Goal: Use online tool/utility: Utilize a website feature to perform a specific function

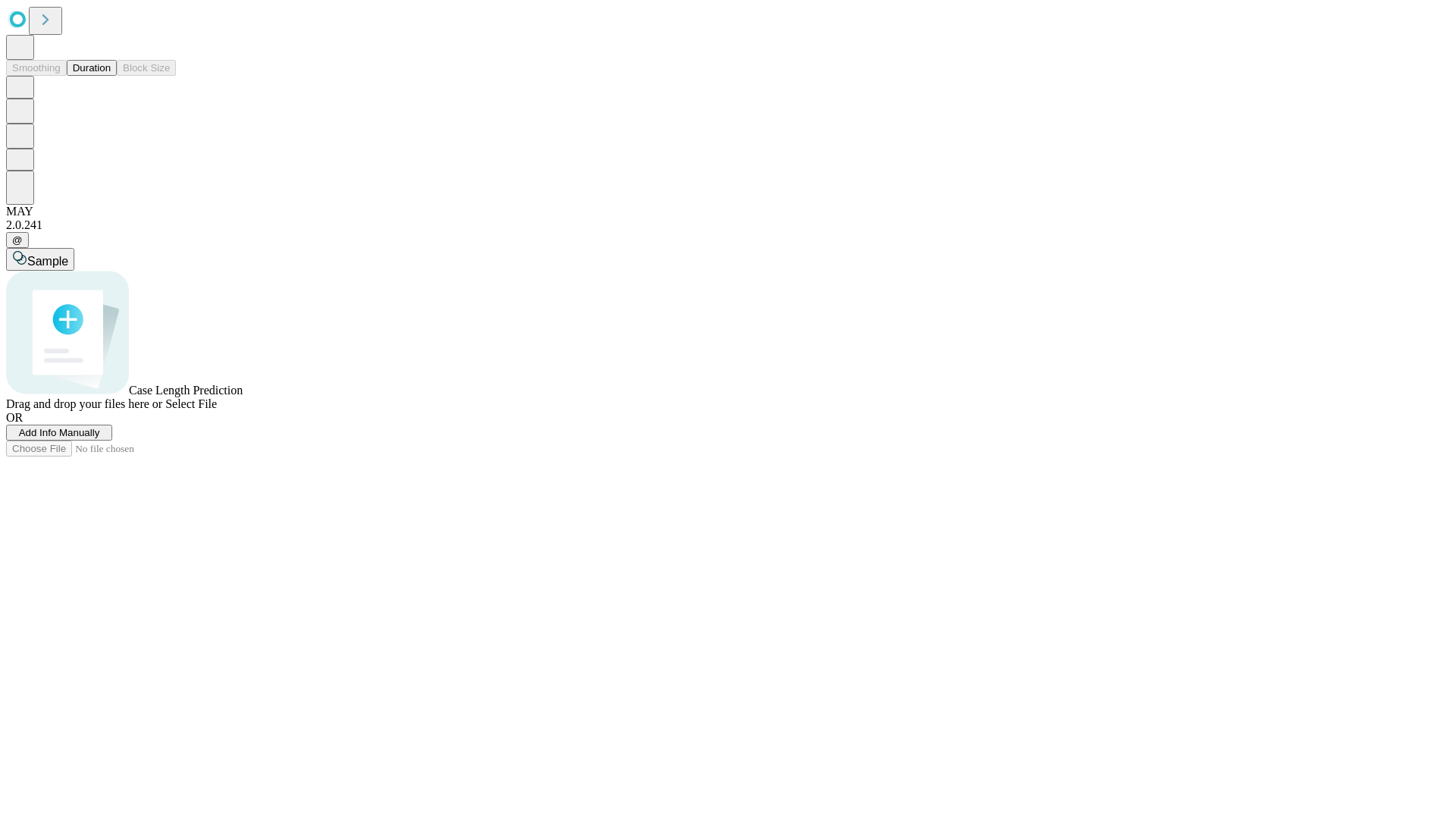
click at [100, 439] on span "Add Info Manually" at bounding box center [59, 433] width 81 height 11
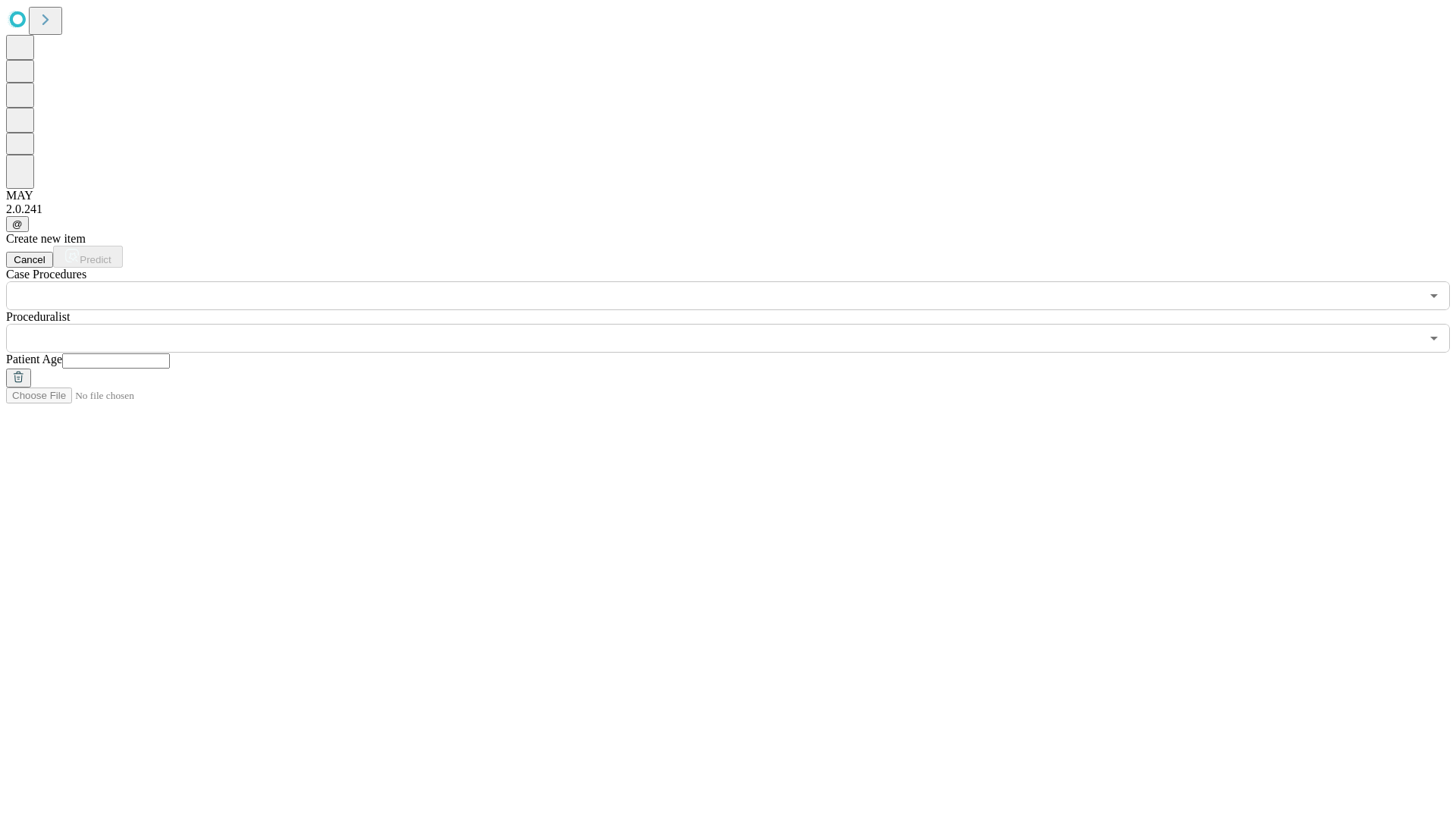
click at [170, 354] on input "text" at bounding box center [116, 361] width 108 height 15
type input "**"
click at [739, 324] on input "text" at bounding box center [713, 338] width 1415 height 29
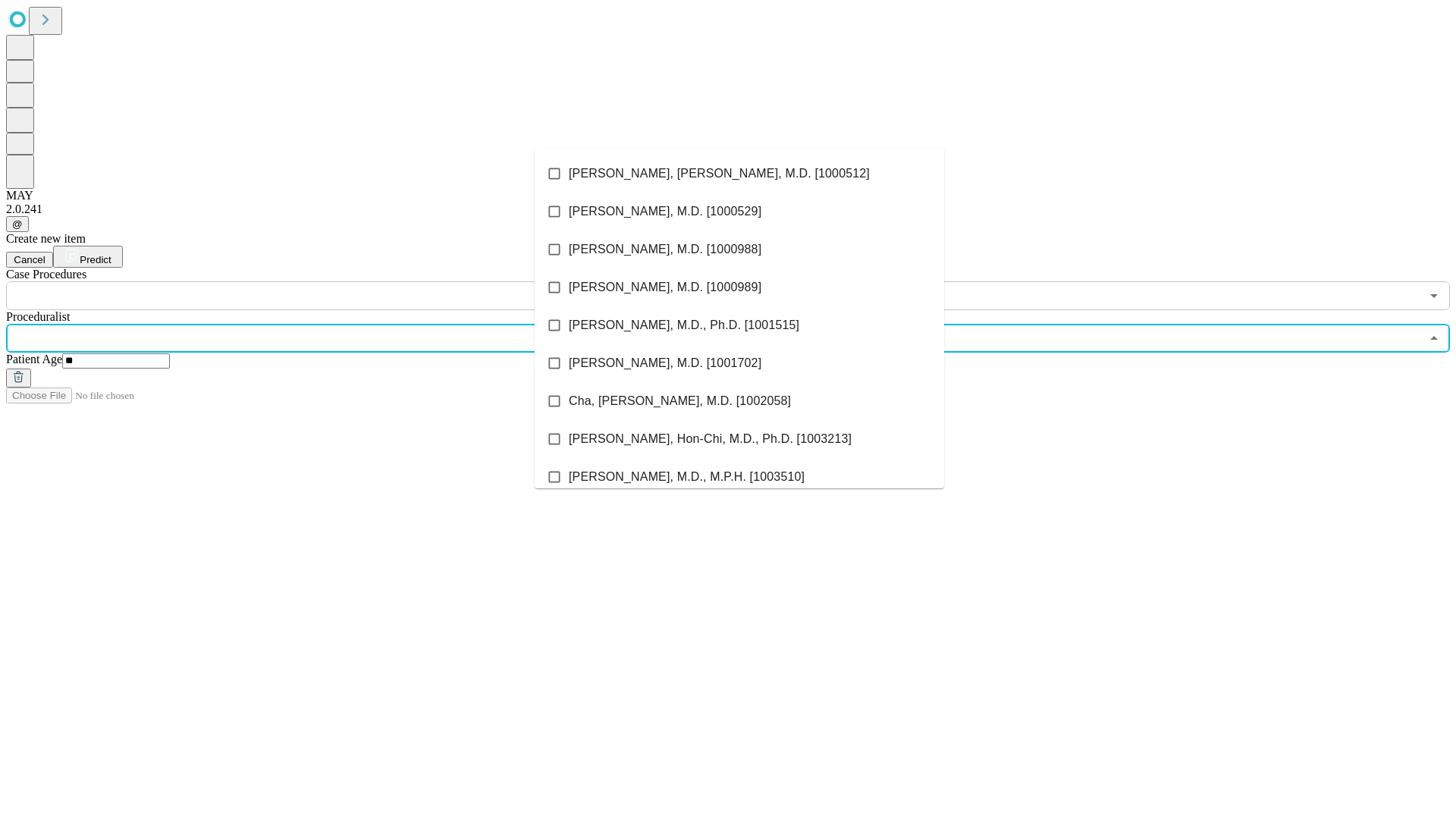
click at [739, 174] on li "[PERSON_NAME], [PERSON_NAME], M.D. [1000512]" at bounding box center [739, 174] width 410 height 38
click at [318, 282] on input "text" at bounding box center [713, 296] width 1415 height 29
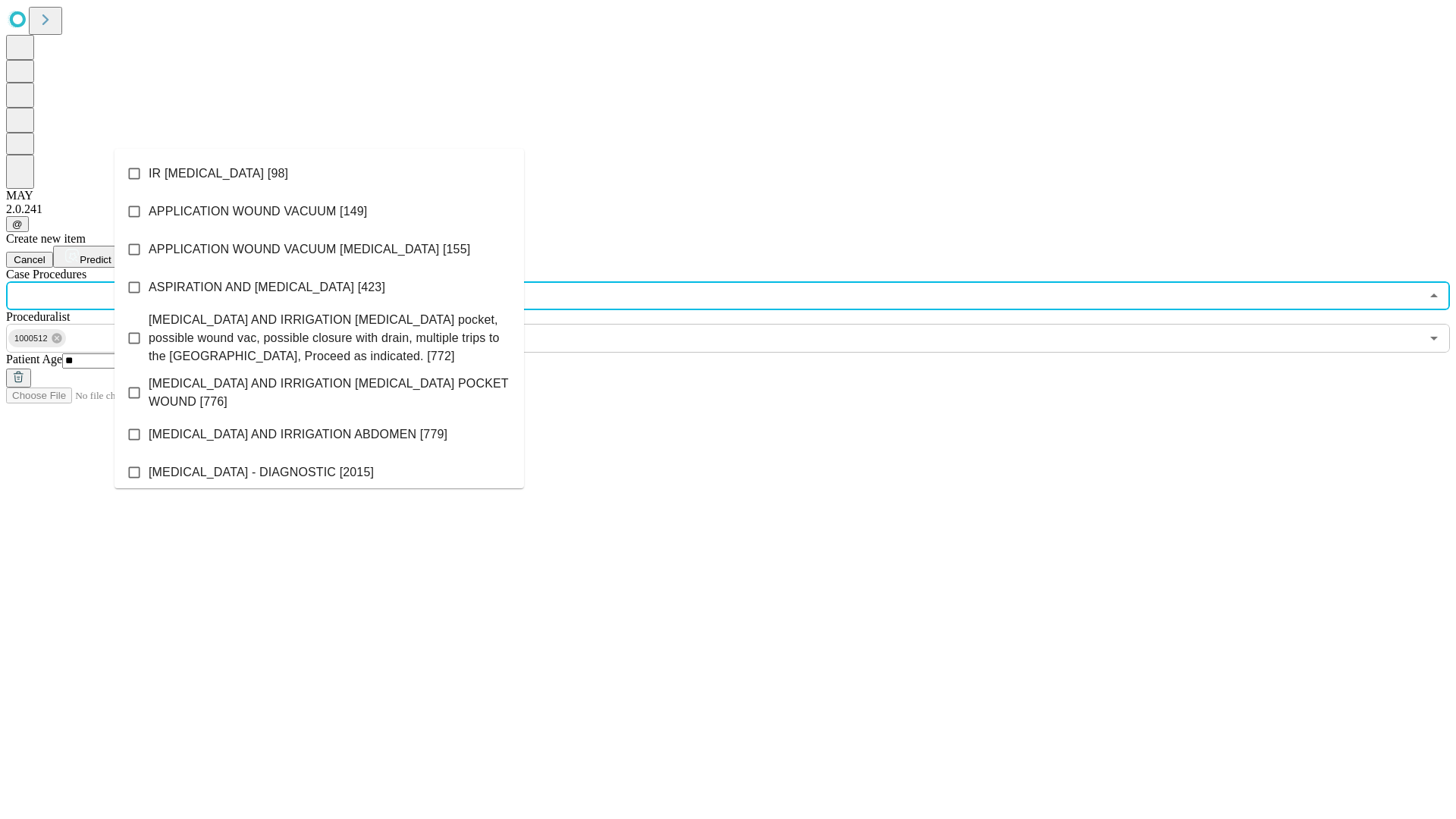
click at [319, 174] on li "IR [MEDICAL_DATA] [98]" at bounding box center [319, 174] width 410 height 38
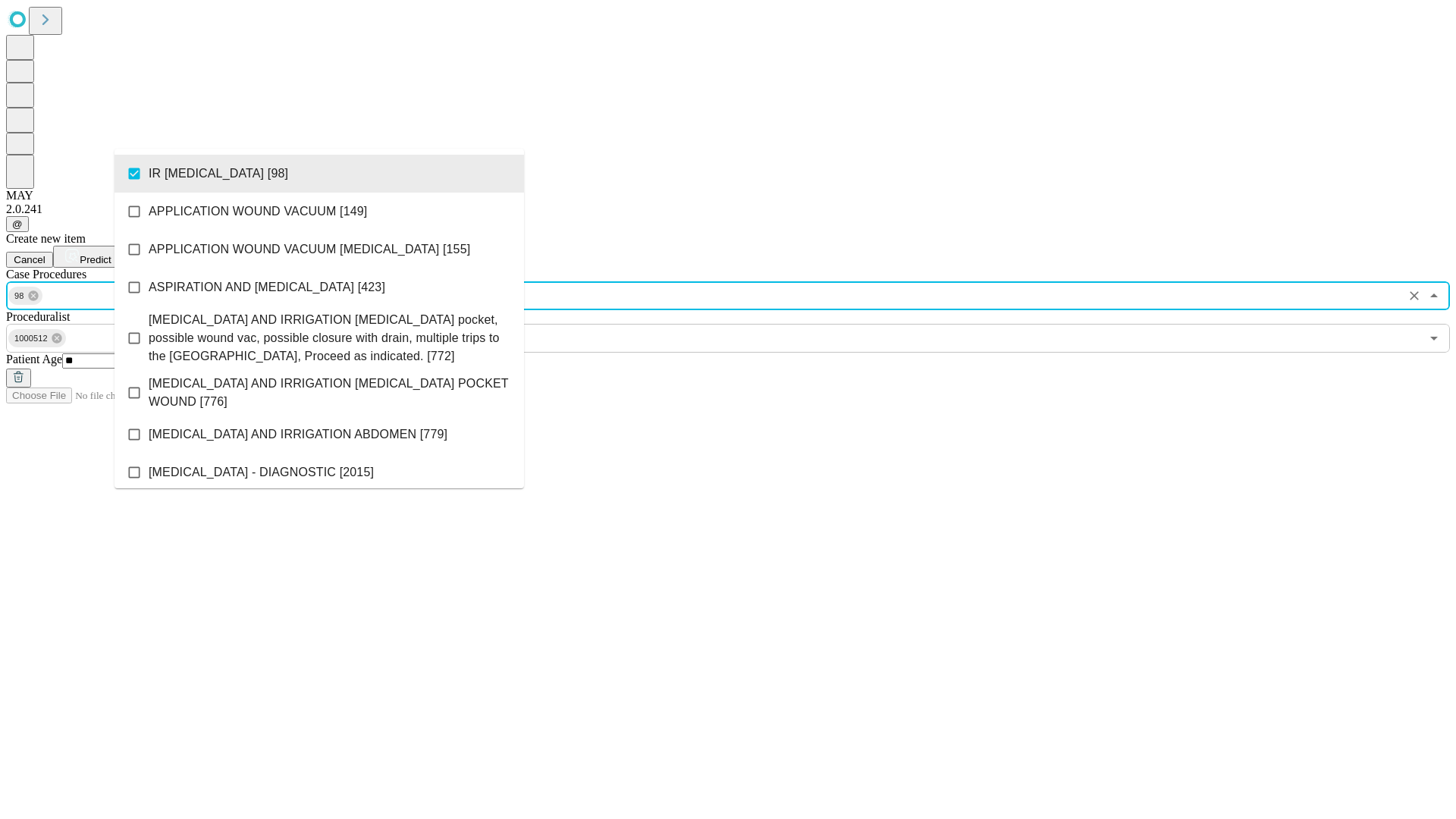
click at [111, 254] on span "Predict" at bounding box center [95, 260] width 32 height 11
